Goal: Information Seeking & Learning: Learn about a topic

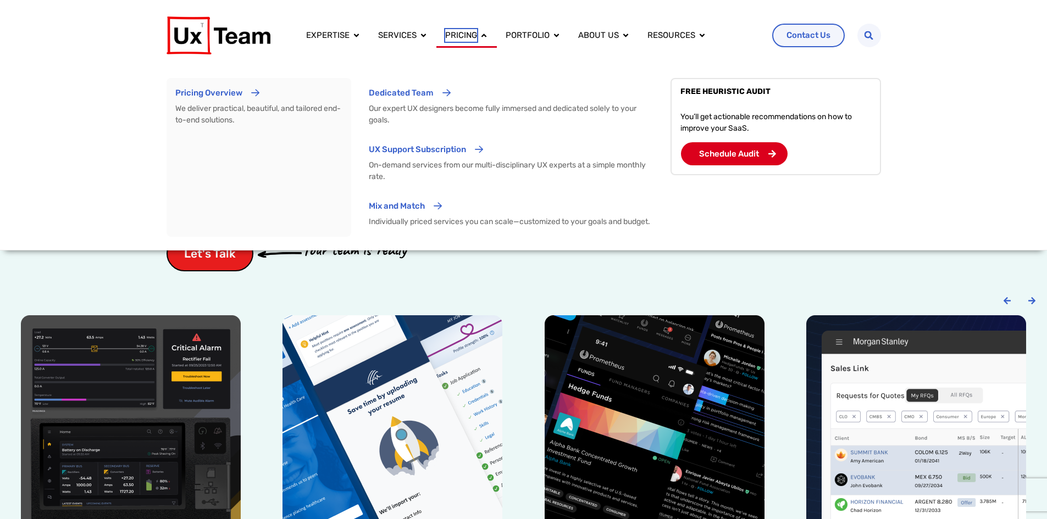
click at [446, 35] on span "Pricing" at bounding box center [461, 35] width 32 height 13
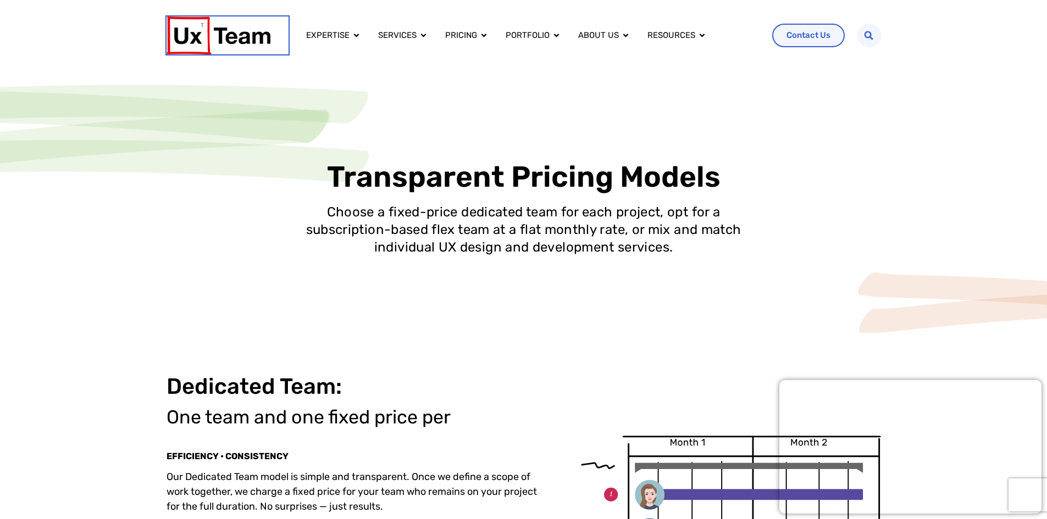
click at [224, 37] on img at bounding box center [218, 35] width 104 height 38
